Goal: Transaction & Acquisition: Purchase product/service

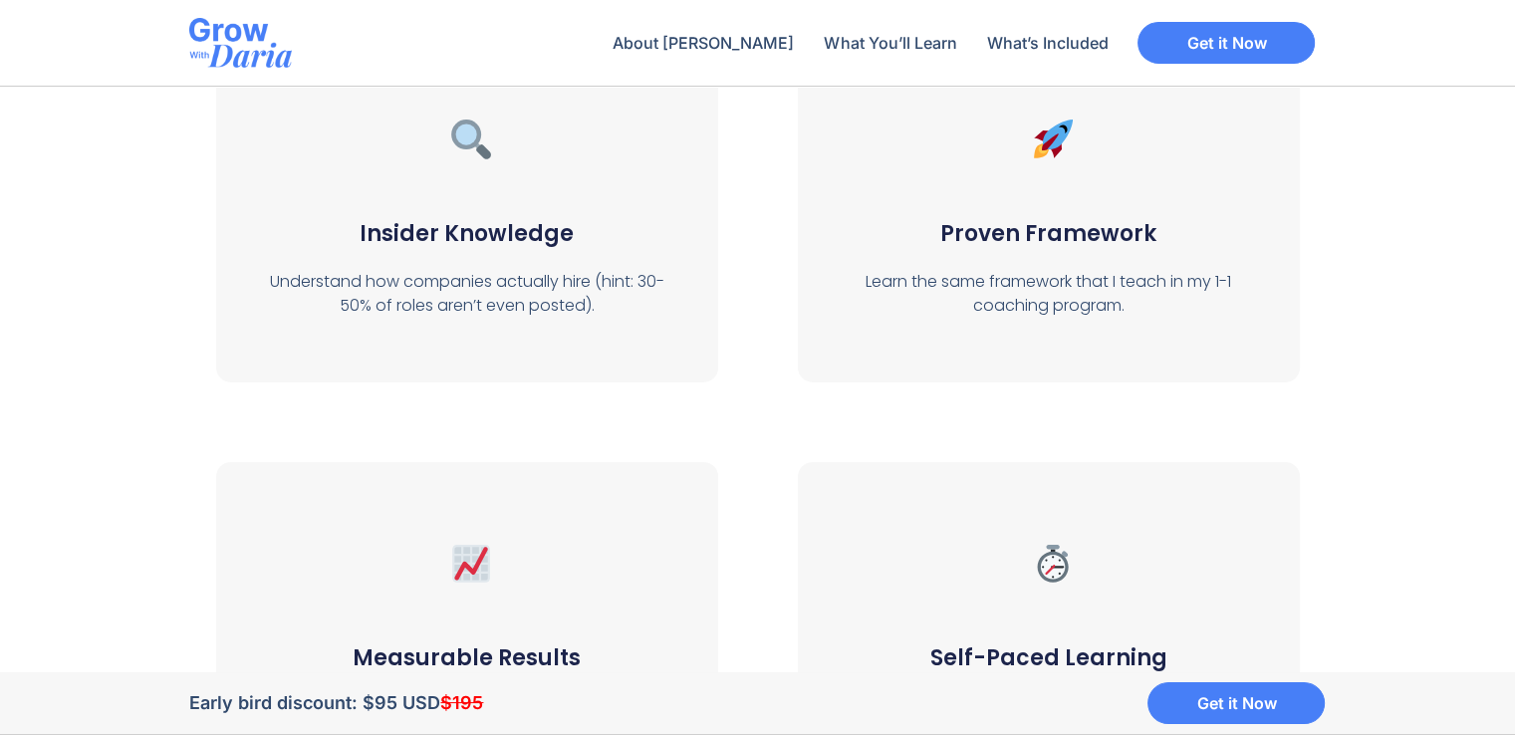
scroll to position [7371, 0]
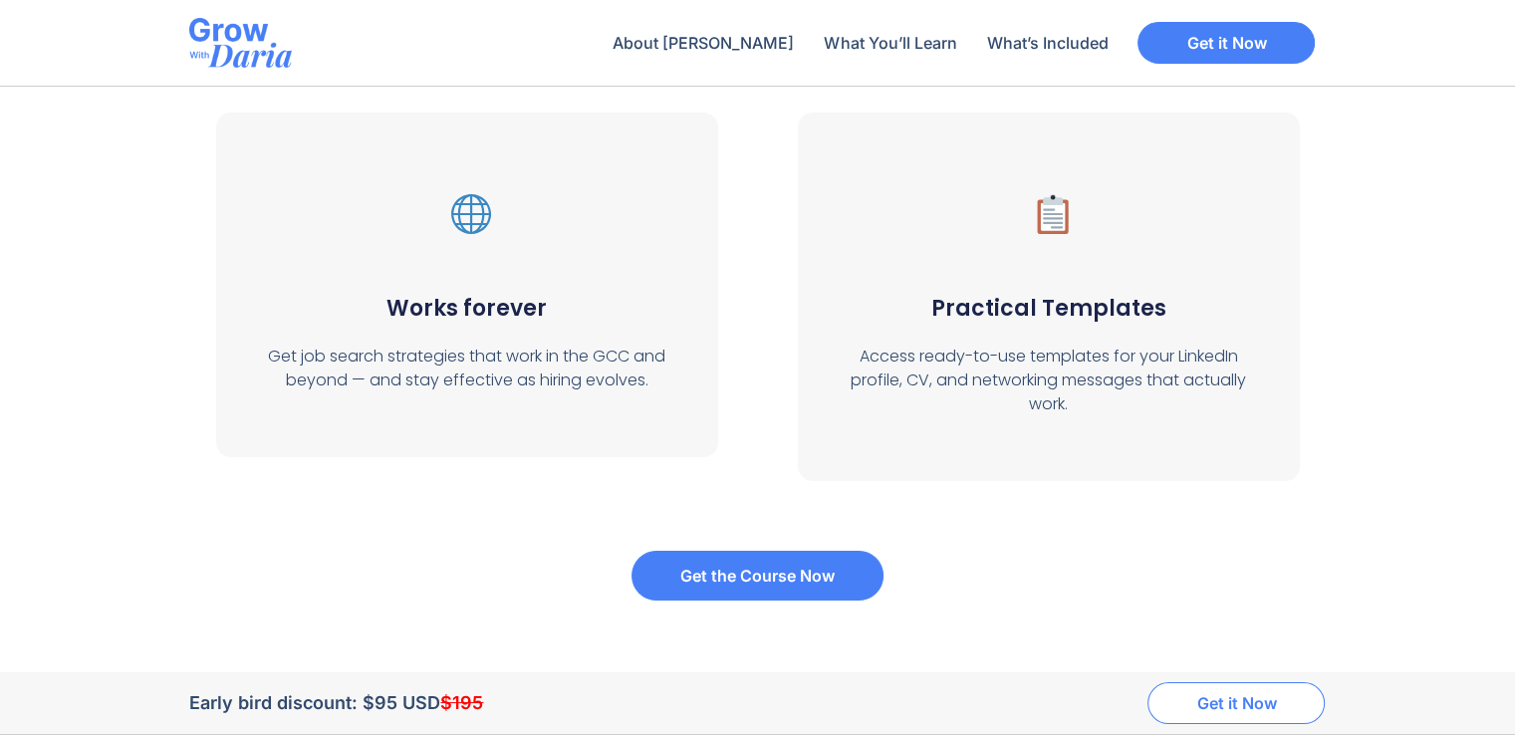
click at [1239, 702] on span "Get it Now" at bounding box center [1236, 703] width 80 height 16
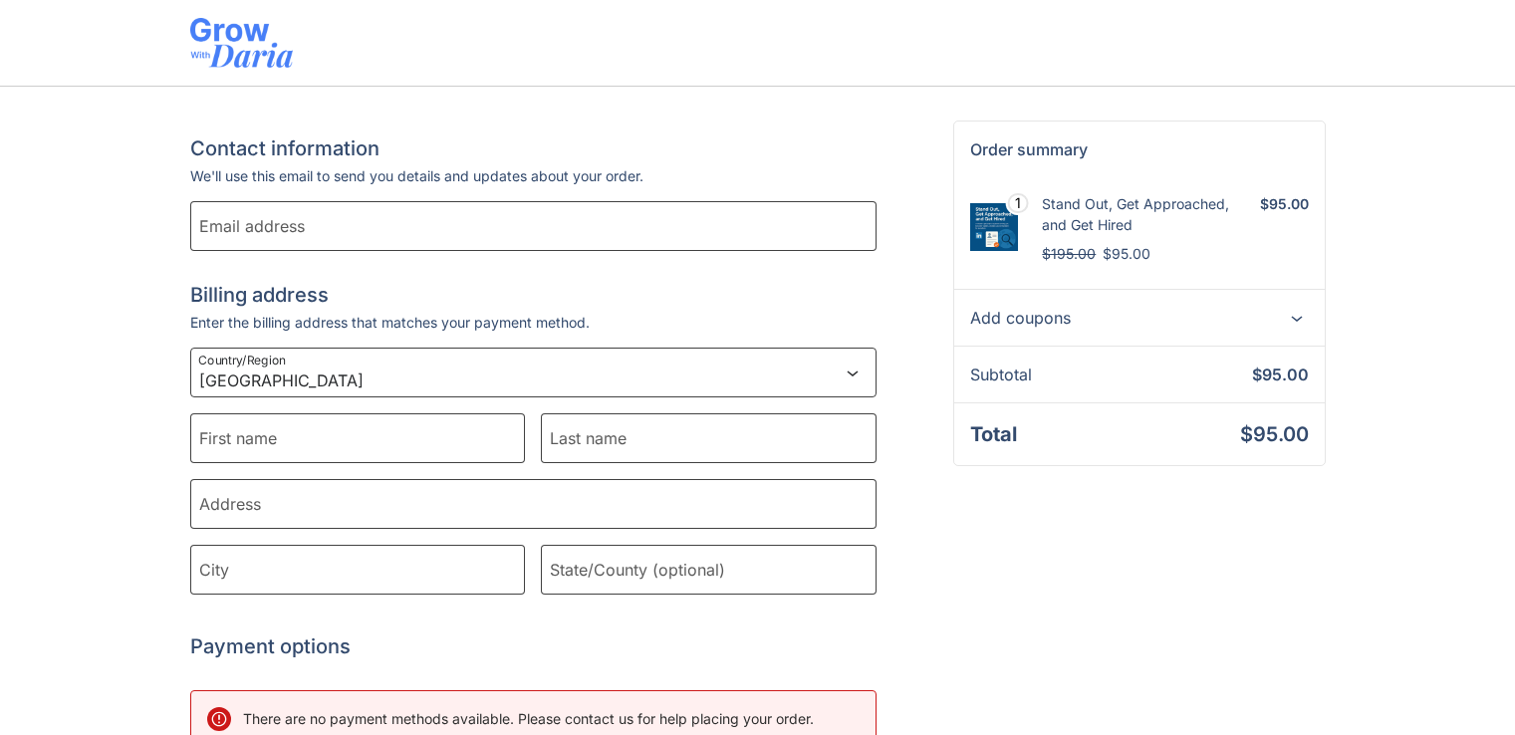
select select "AE"
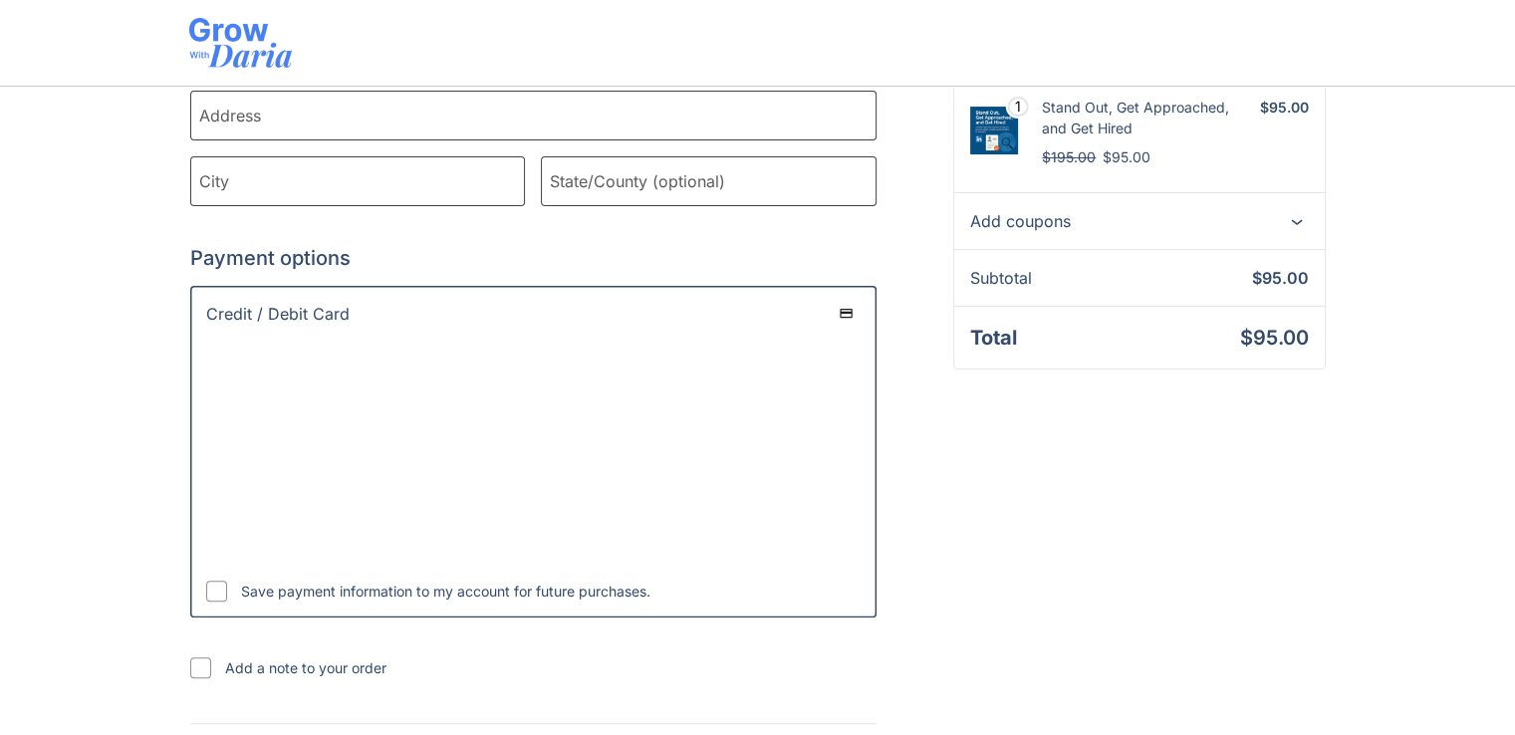
scroll to position [500, 0]
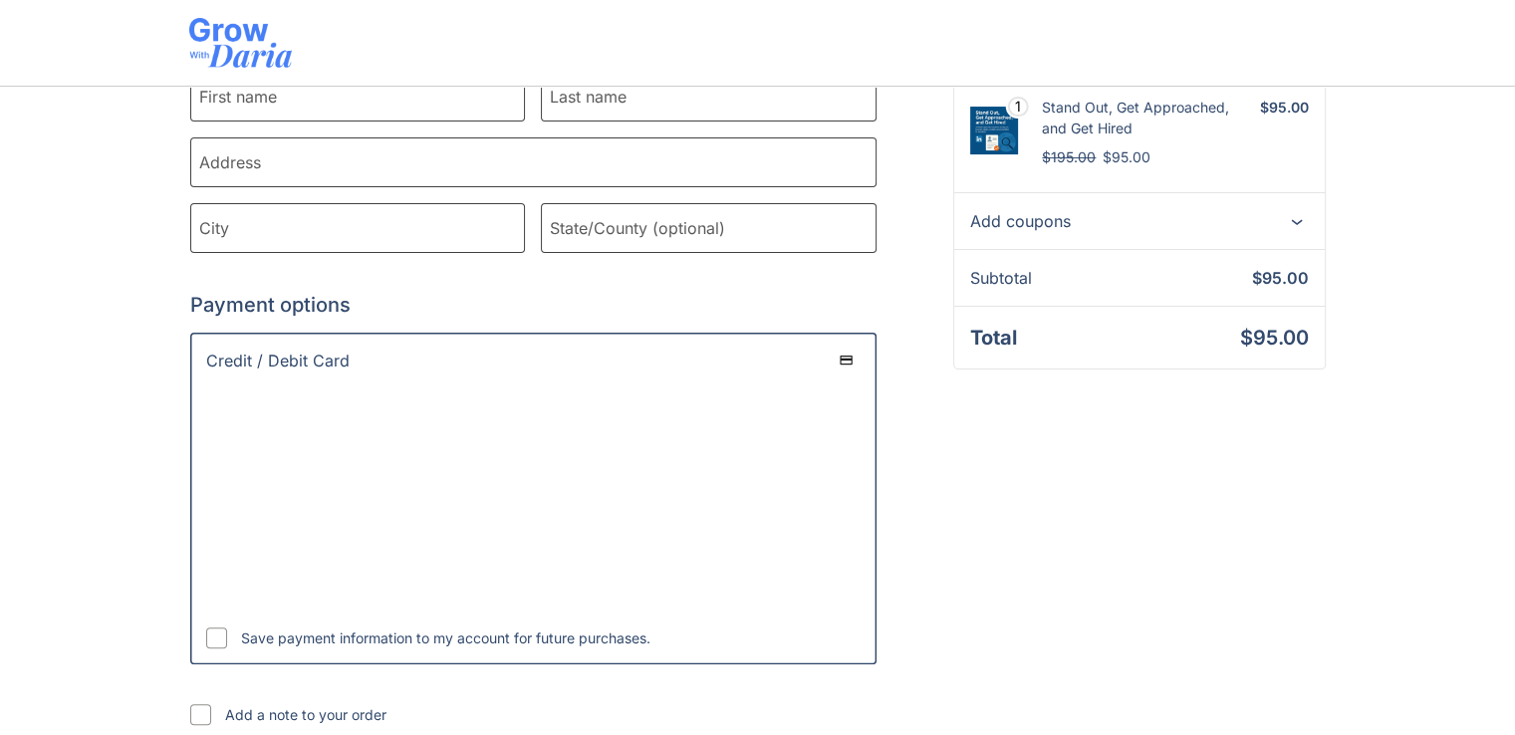
click at [1211, 203] on div "Add coupons" at bounding box center [1139, 220] width 370 height 57
click at [1340, 217] on div "Express Checkout Or continue below Contact information Contact information We'l…" at bounding box center [757, 311] width 1515 height 1448
click at [1302, 216] on icon at bounding box center [1297, 221] width 24 height 24
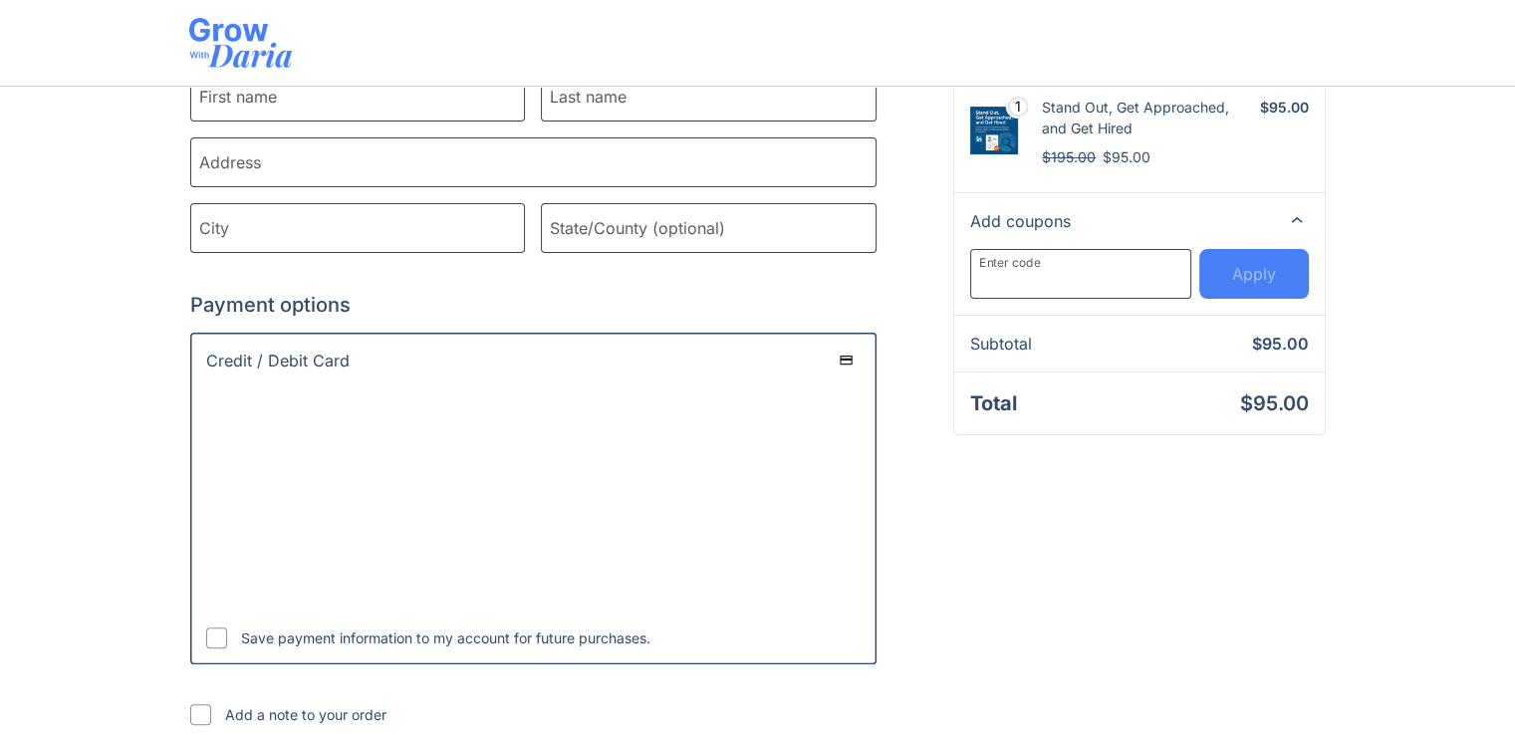
click at [1108, 268] on input "Enter code" at bounding box center [1080, 274] width 220 height 50
type input "EARLY30"
click at [1233, 268] on div "Apply" at bounding box center [1254, 274] width 44 height 24
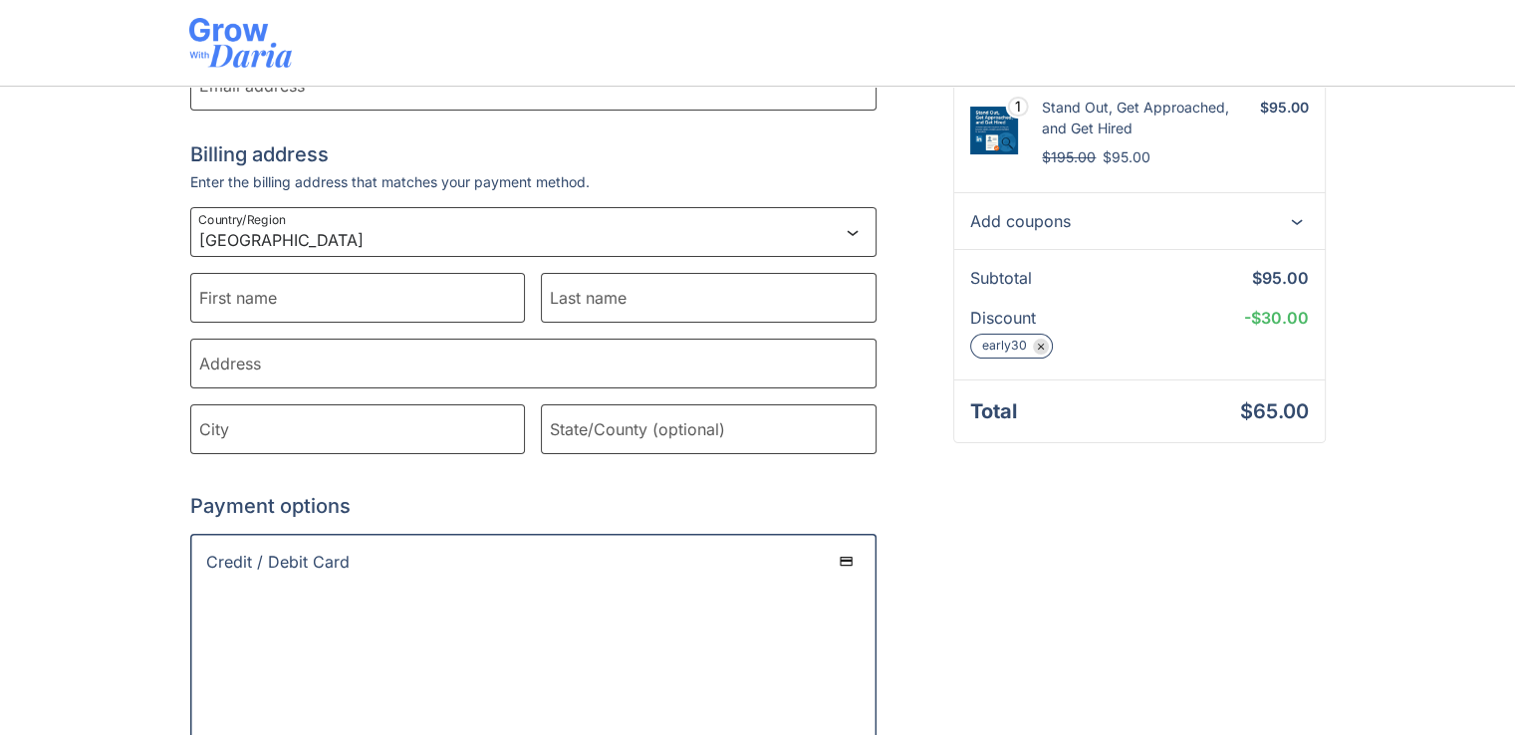
scroll to position [0, 0]
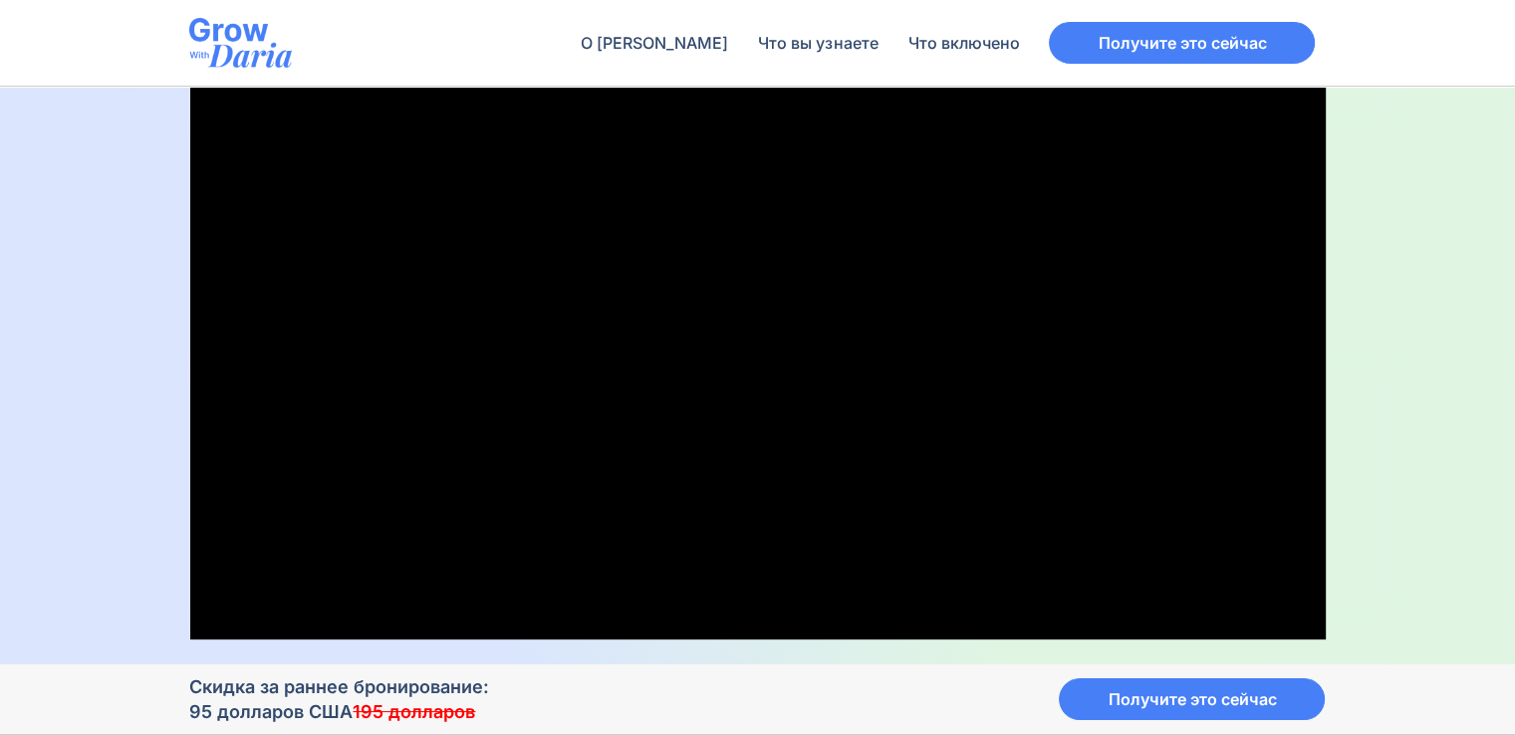
scroll to position [598, 0]
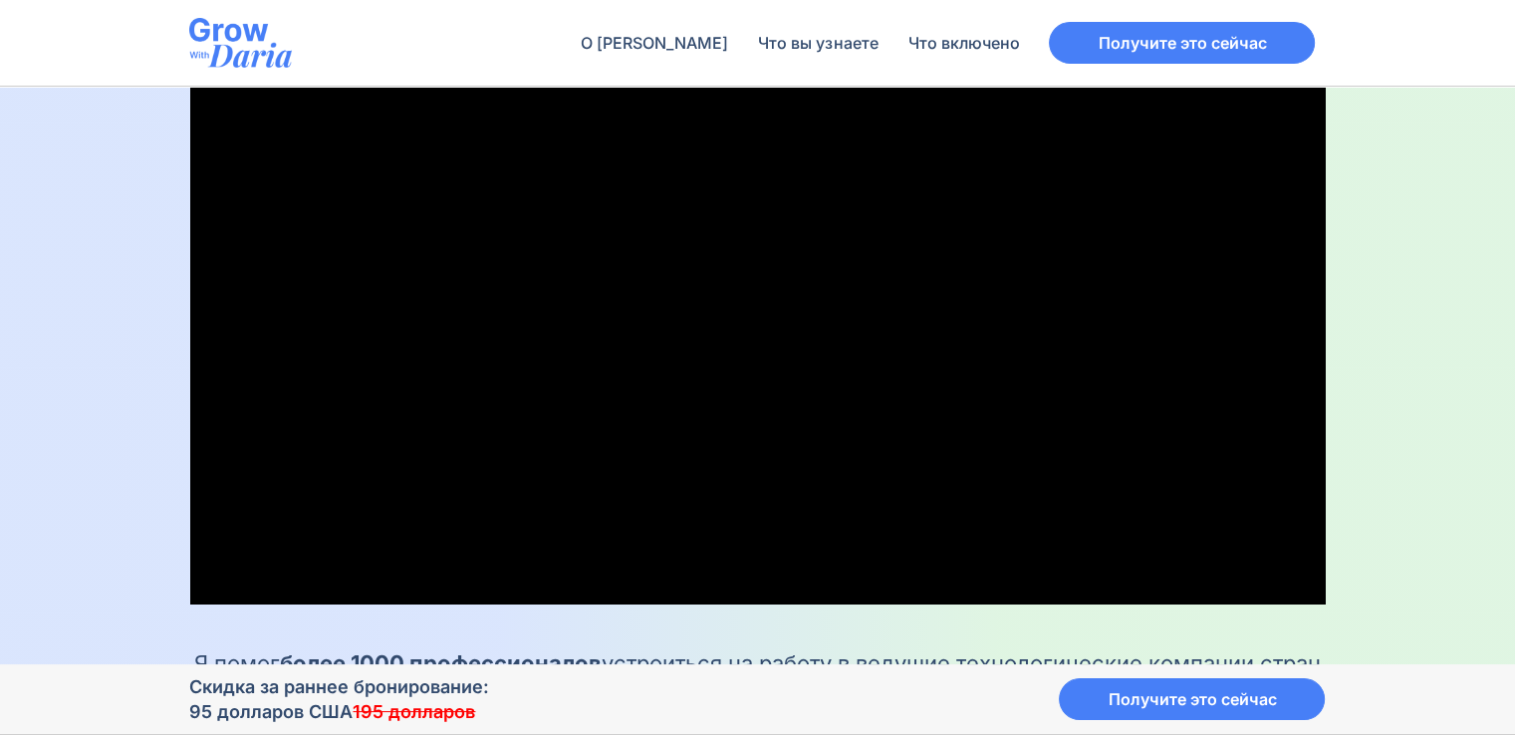
click at [1427, 455] on div "Курс: выделитесь, привлеките внимание и получите работу Комплексный пошаговый к…" at bounding box center [757, 281] width 1515 height 1584
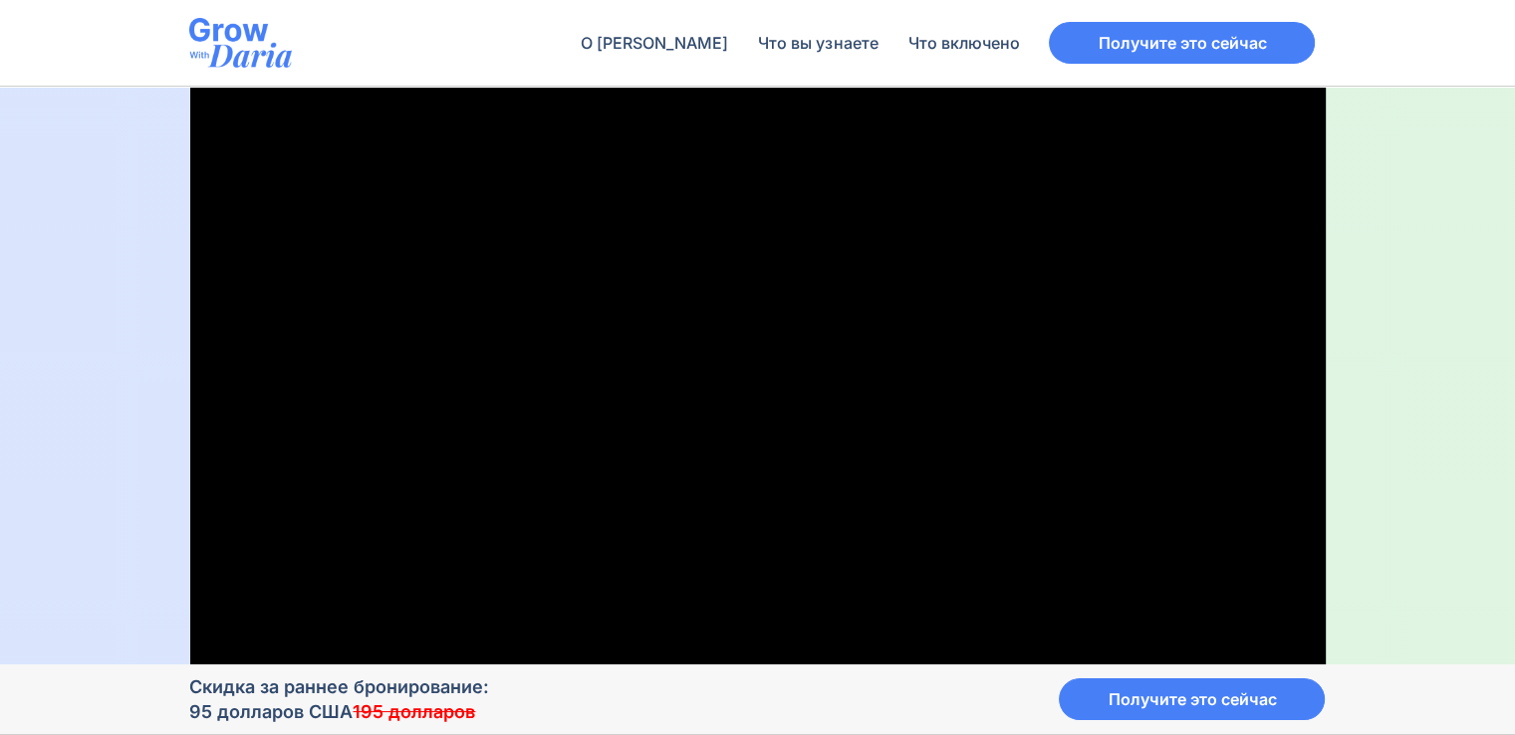
scroll to position [498, 0]
click at [1450, 421] on div "Курс: выделитесь, привлеките внимание и получите работу Комплексный пошаговый к…" at bounding box center [757, 381] width 1515 height 1584
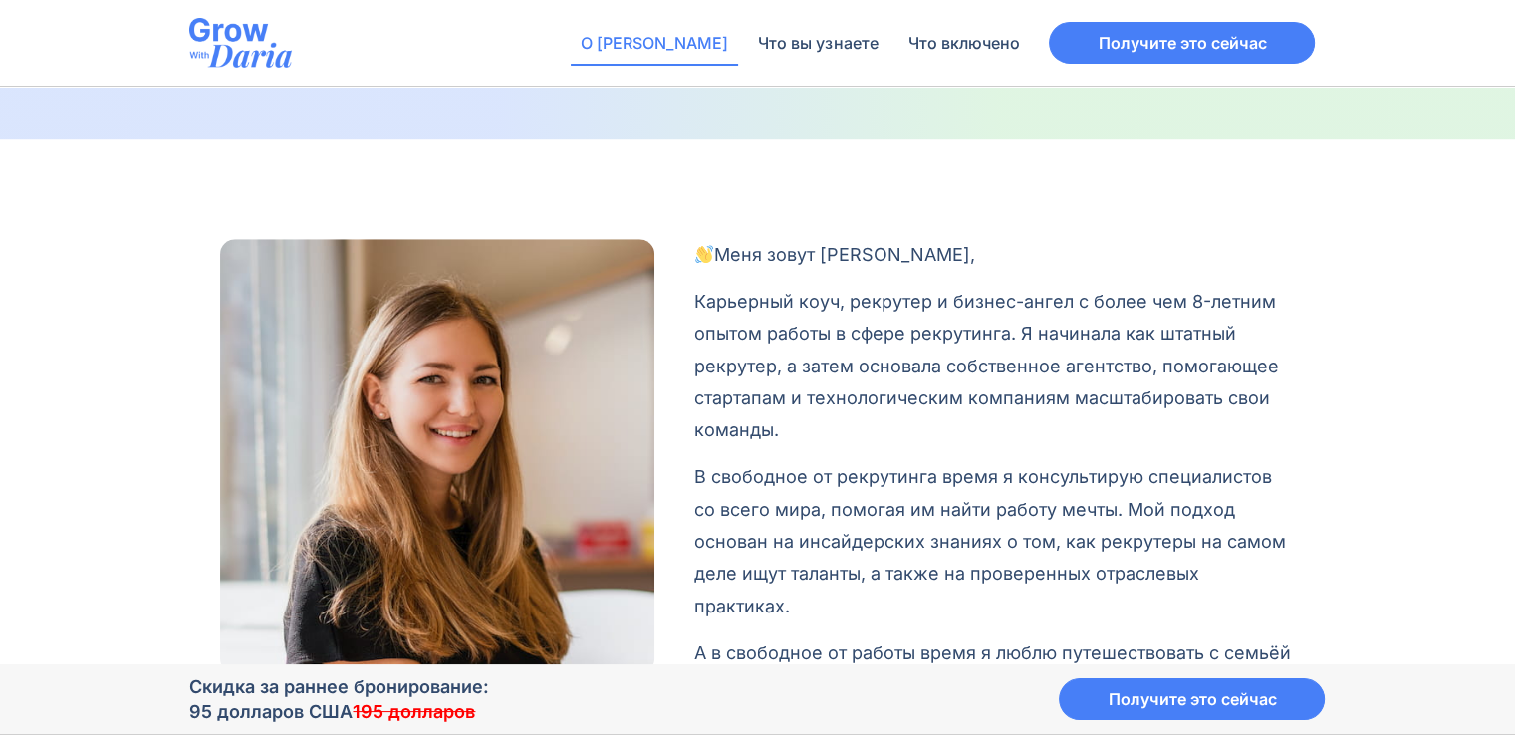
scroll to position [1594, 0]
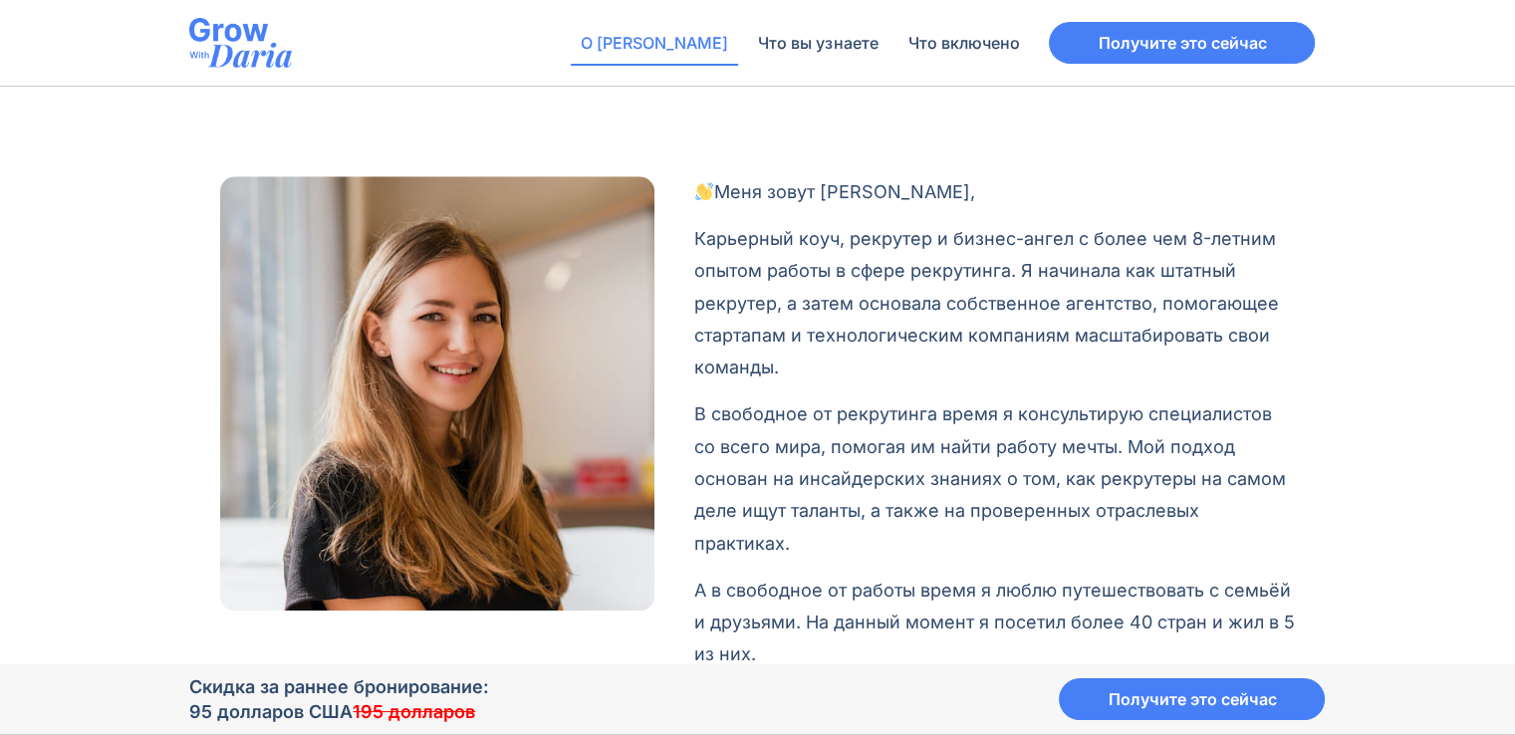
click at [1088, 335] on font "Карьерный коуч, рекрутер и бизнес-ангел с более чем 8-летним опытом работы в сф…" at bounding box center [986, 303] width 585 height 150
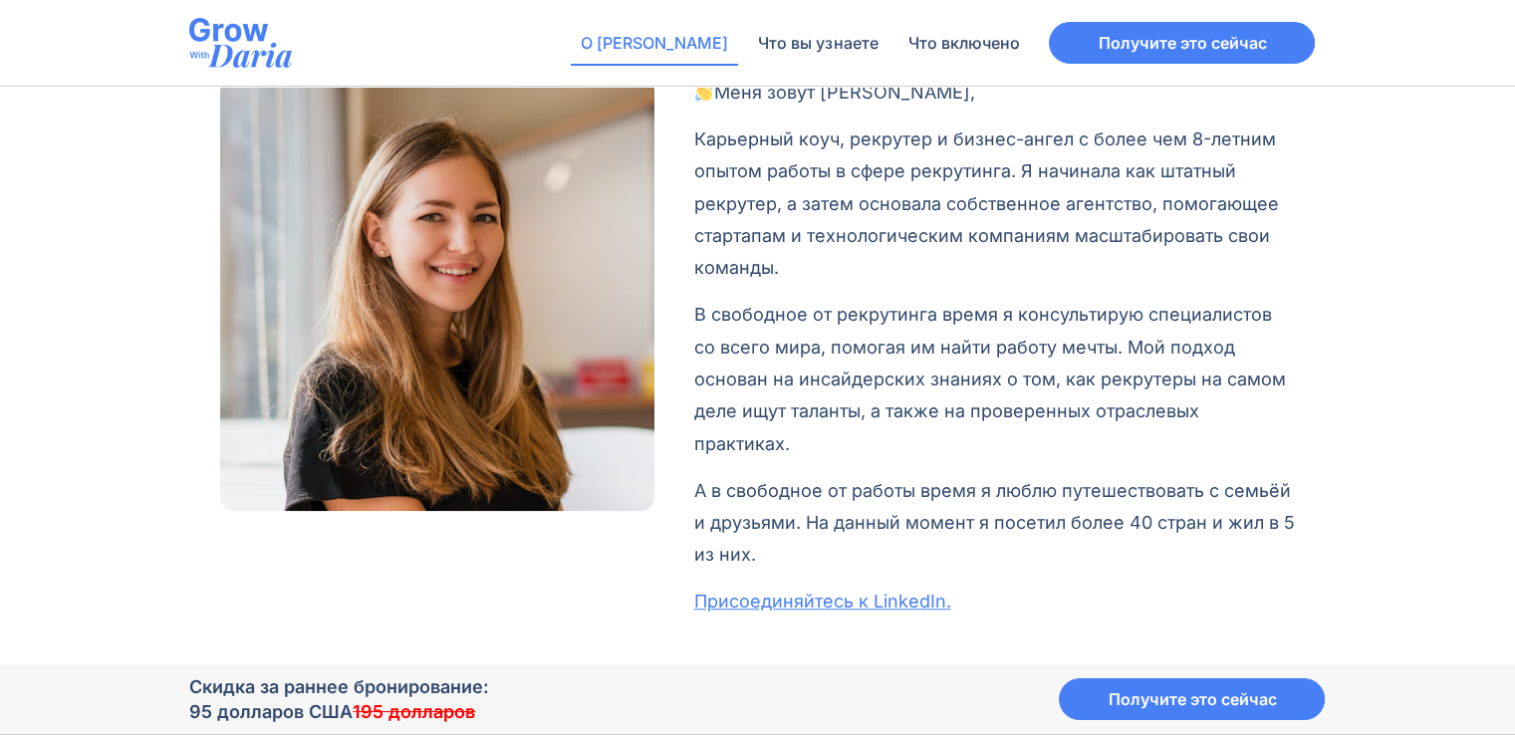
scroll to position [1793, 0]
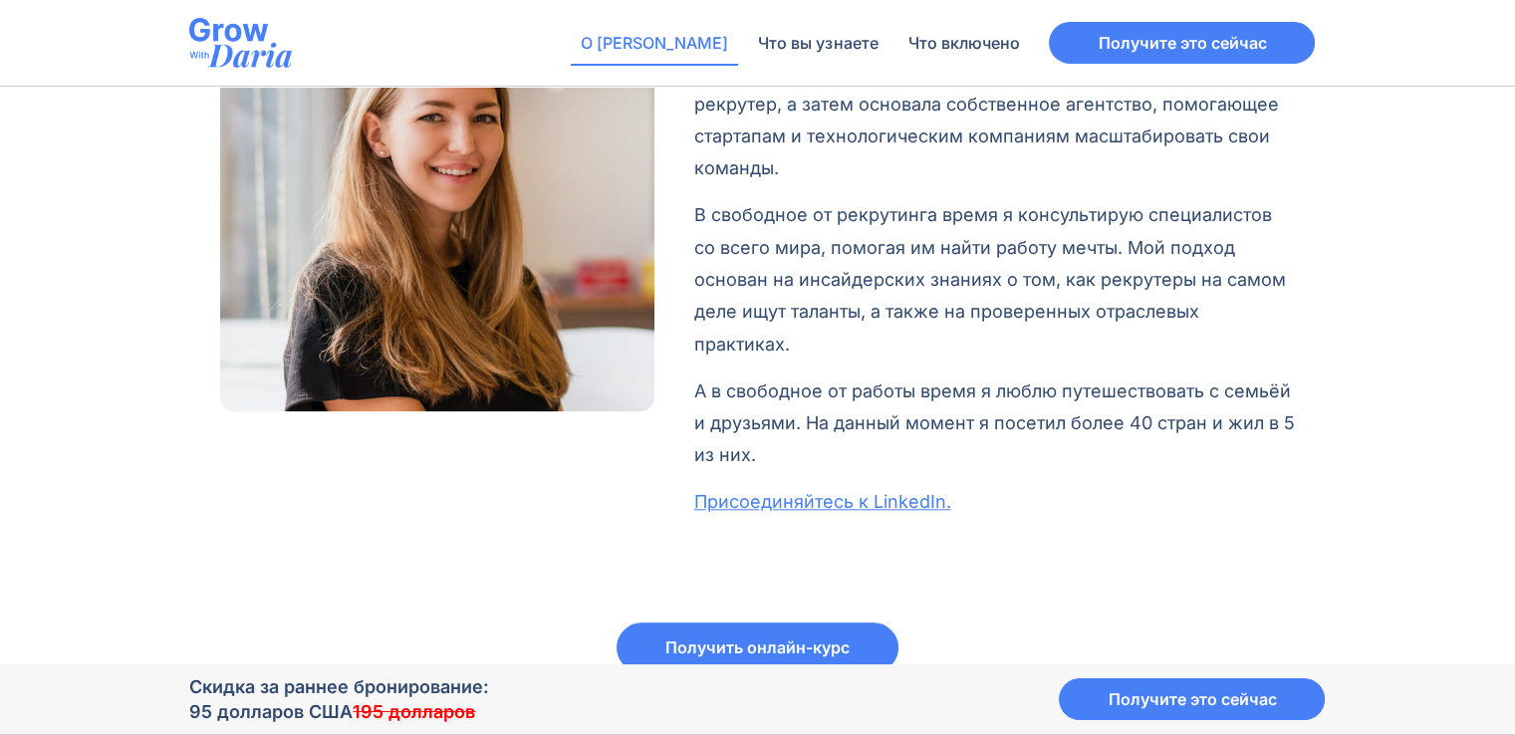
click at [1370, 163] on div "Меня зовут Дарья Шулепова, Карьерный коуч, рекрутер и бизнес-ангел с более чем …" at bounding box center [757, 309] width 1515 height 745
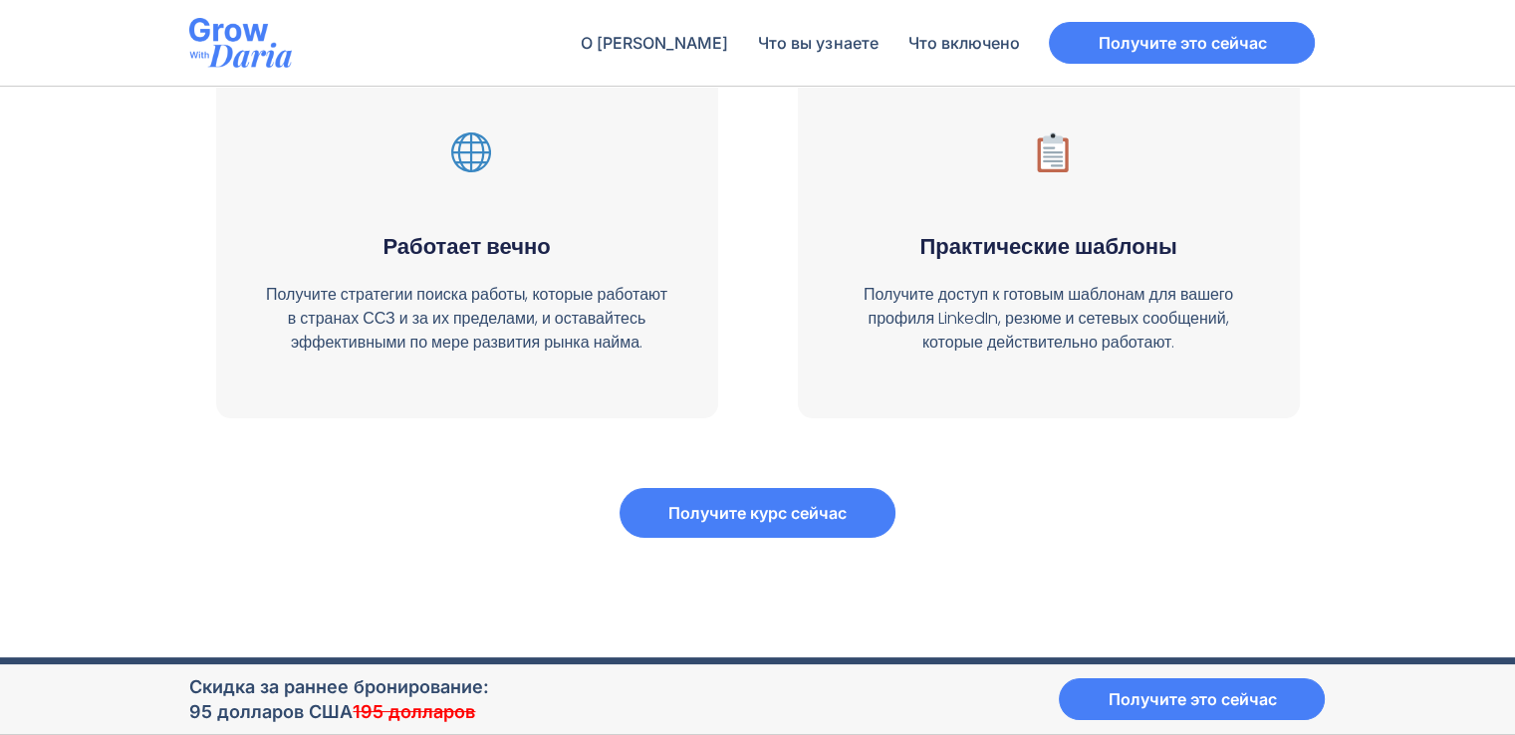
scroll to position [7904, 0]
